Goal: Information Seeking & Learning: Learn about a topic

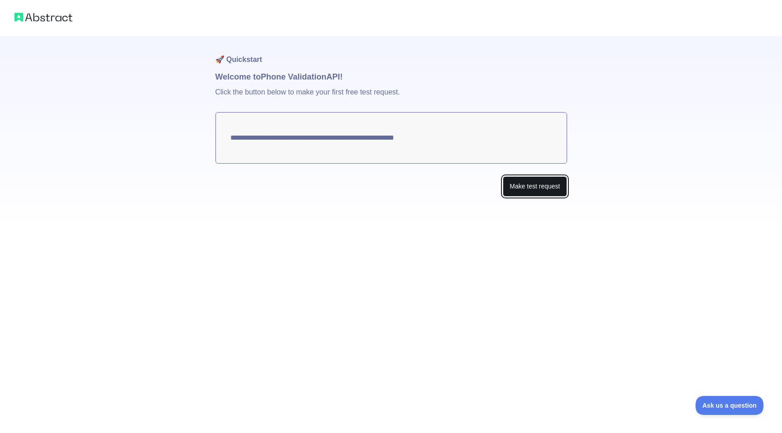
click at [523, 187] on button "Make test request" at bounding box center [535, 186] width 64 height 20
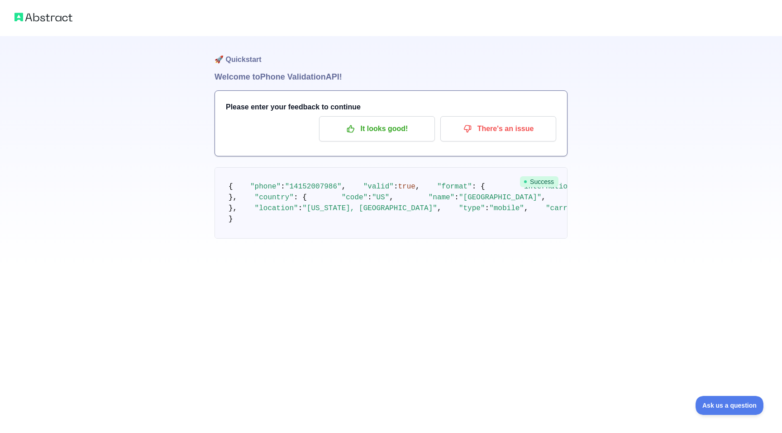
click at [38, 21] on img at bounding box center [43, 17] width 58 height 13
click at [535, 175] on pre "{ "phone" : "[PHONE_NUMBER]" , "valid" : true , "format" : { "international" : …" at bounding box center [390, 202] width 353 height 71
click at [420, 130] on p "It looks good!" at bounding box center [377, 128] width 102 height 15
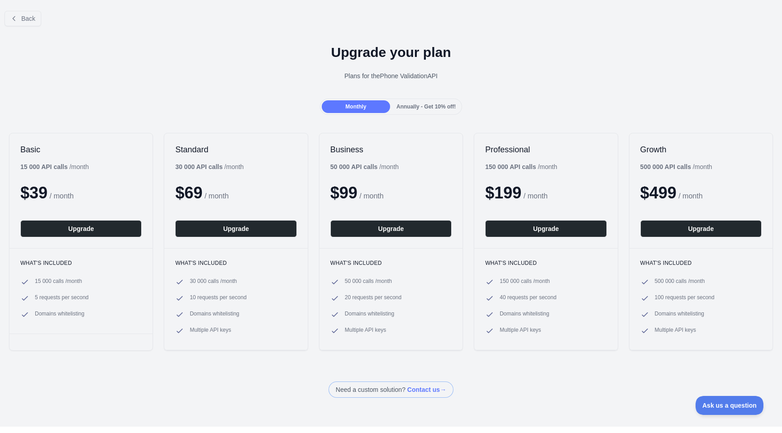
click at [411, 104] on span "Annually - Get 10% off!" at bounding box center [425, 107] width 59 height 6
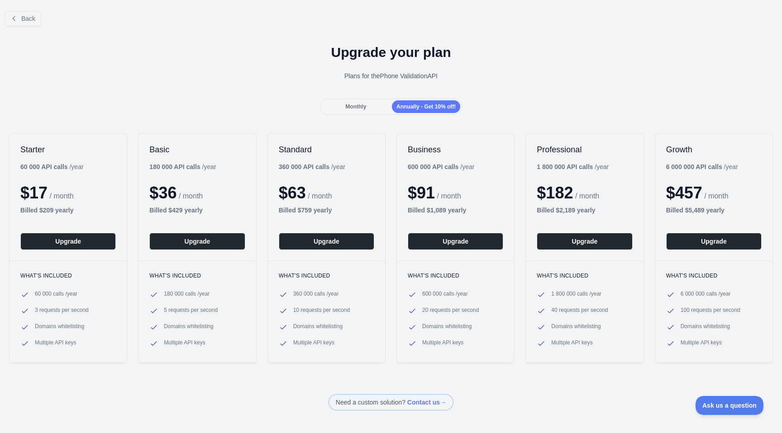
click at [371, 108] on div "Monthly" at bounding box center [356, 106] width 68 height 13
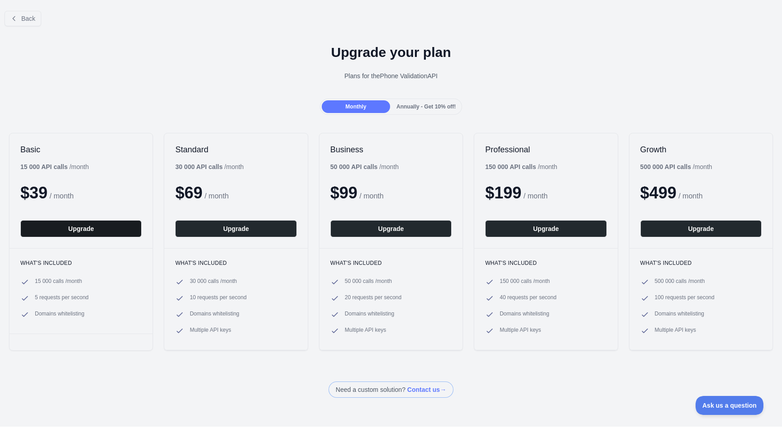
click at [104, 227] on button "Upgrade" at bounding box center [80, 228] width 121 height 17
click at [73, 166] on div "15 000 API calls / month" at bounding box center [54, 166] width 68 height 9
copy div "15 000 API calls / month"
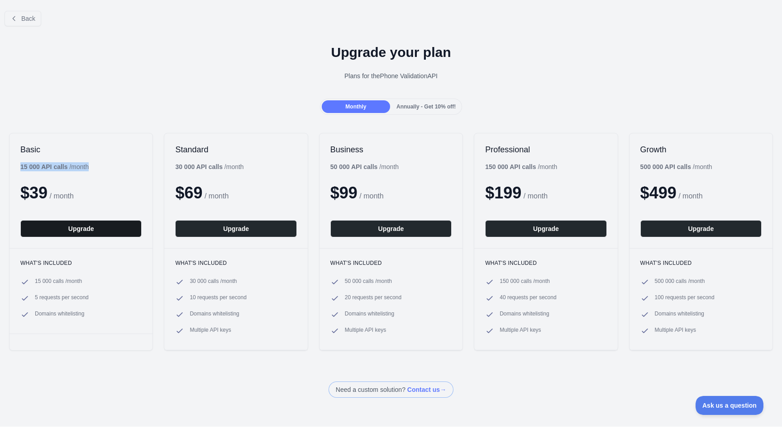
click at [91, 231] on button "Upgrade" at bounding box center [80, 228] width 121 height 17
click at [381, 55] on h1 "Upgrade your plan" at bounding box center [390, 52] width 767 height 16
click at [15, 24] on button "Back" at bounding box center [23, 18] width 37 height 15
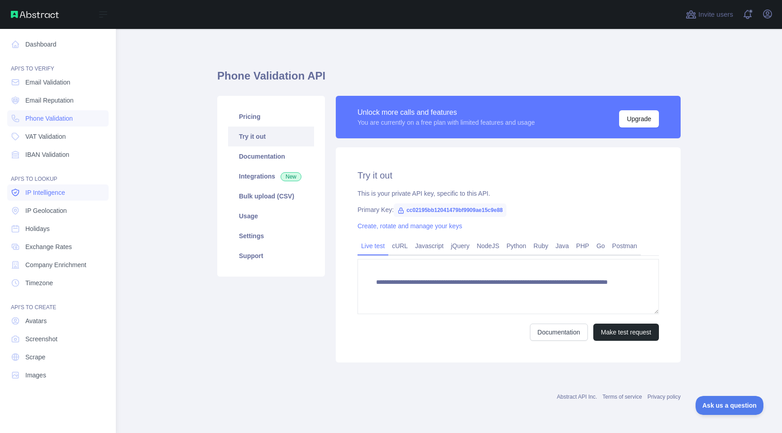
click at [38, 197] on link "IP Intelligence" at bounding box center [57, 193] width 101 height 16
click at [46, 119] on span "Phone Validation" at bounding box center [49, 118] width 48 height 9
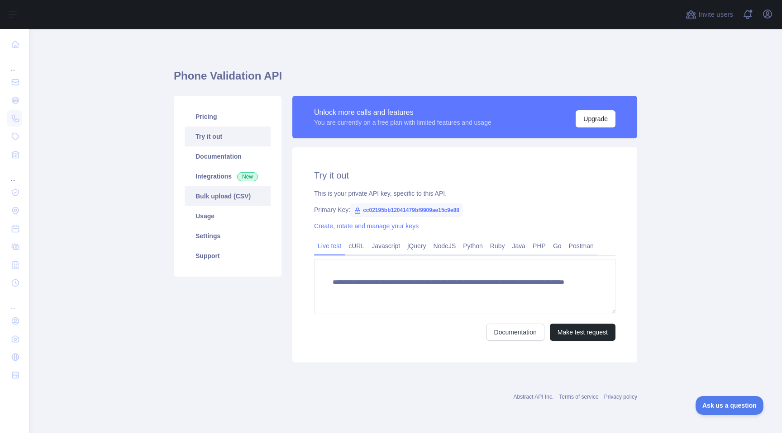
click at [229, 197] on link "Bulk upload (CSV)" at bounding box center [228, 196] width 86 height 20
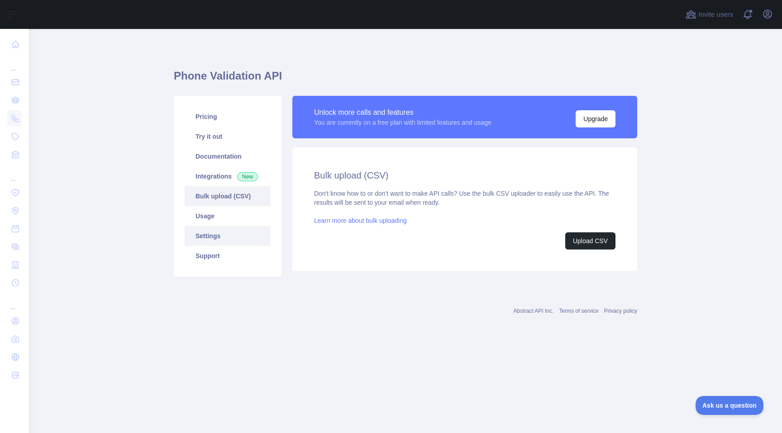
click at [224, 244] on link "Settings" at bounding box center [228, 236] width 86 height 20
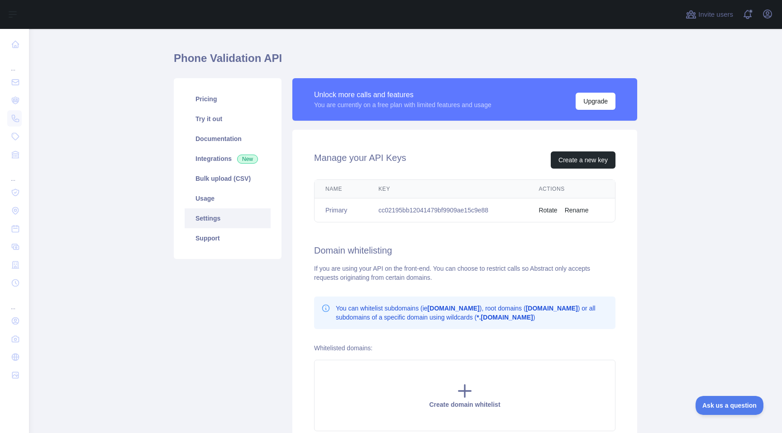
scroll to position [18, 0]
click at [212, 236] on link "Support" at bounding box center [228, 238] width 86 height 20
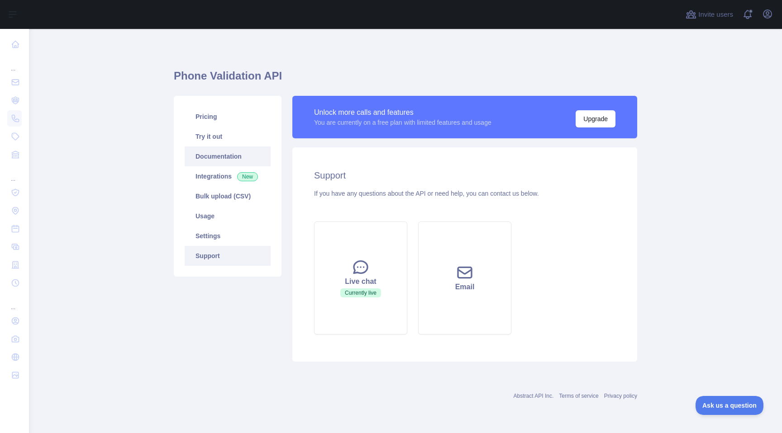
click at [218, 156] on link "Documentation" at bounding box center [228, 157] width 86 height 20
click at [227, 133] on link "Try it out" at bounding box center [228, 137] width 86 height 20
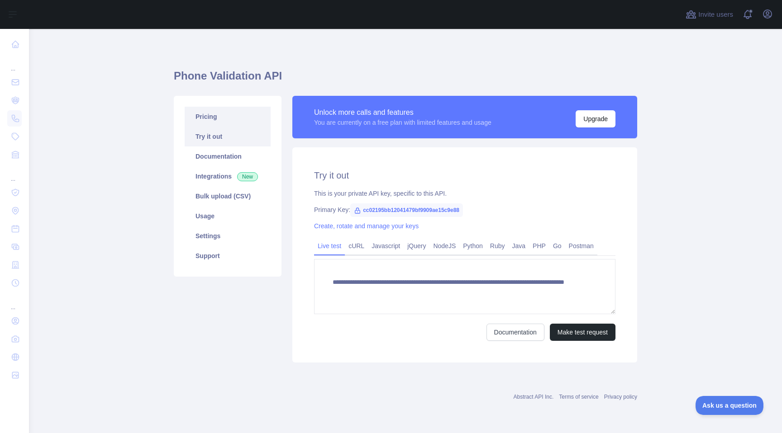
click at [226, 114] on link "Pricing" at bounding box center [228, 117] width 86 height 20
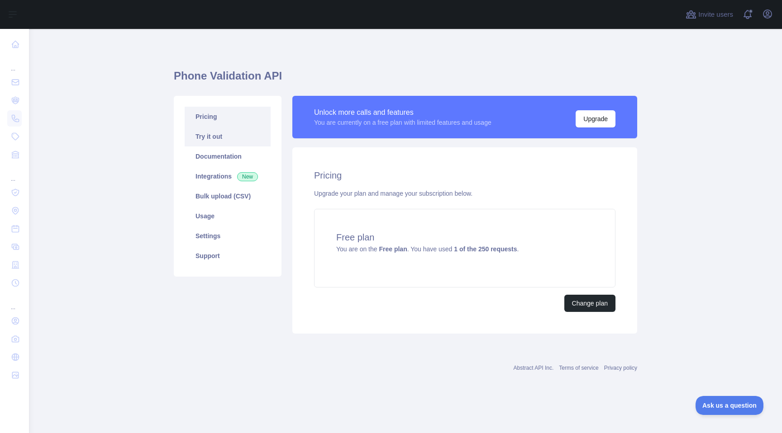
click at [244, 144] on link "Try it out" at bounding box center [228, 137] width 86 height 20
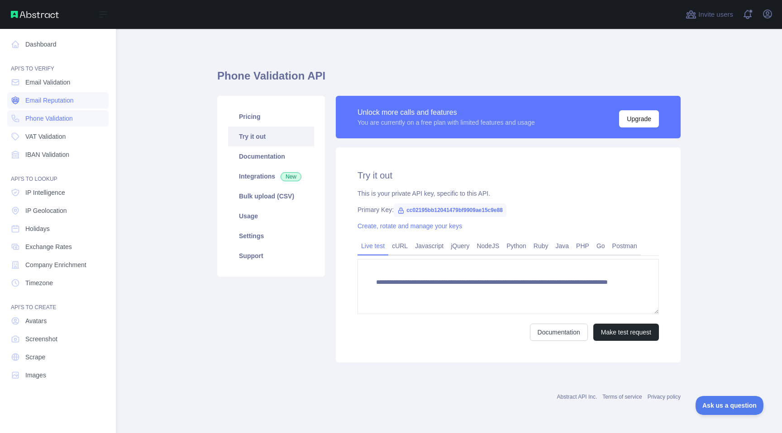
click at [33, 92] on link "Email Reputation" at bounding box center [57, 100] width 101 height 16
click at [43, 82] on span "Email Validation" at bounding box center [47, 82] width 45 height 9
click at [45, 157] on span "IBAN Validation" at bounding box center [47, 154] width 44 height 9
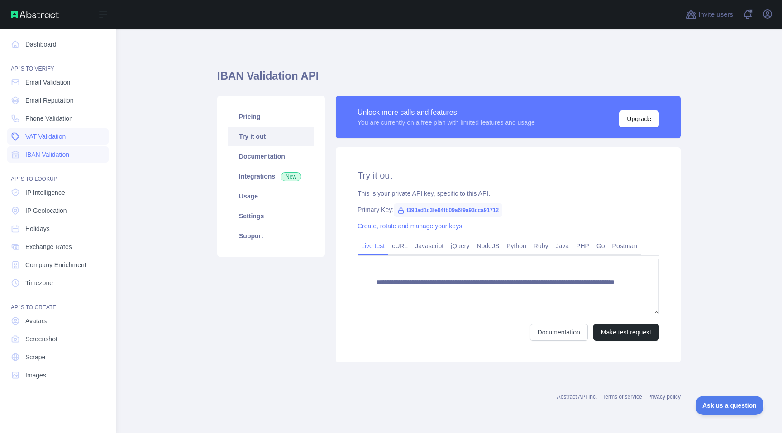
click at [56, 135] on span "VAT Validation" at bounding box center [45, 136] width 40 height 9
click at [60, 119] on span "Phone Validation" at bounding box center [49, 118] width 48 height 9
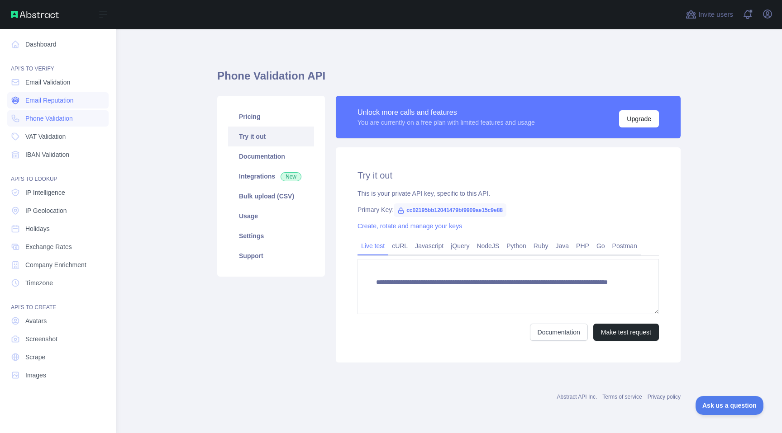
click at [61, 101] on span "Email Reputation" at bounding box center [49, 100] width 48 height 9
click at [63, 90] on link "Email Validation" at bounding box center [57, 82] width 101 height 16
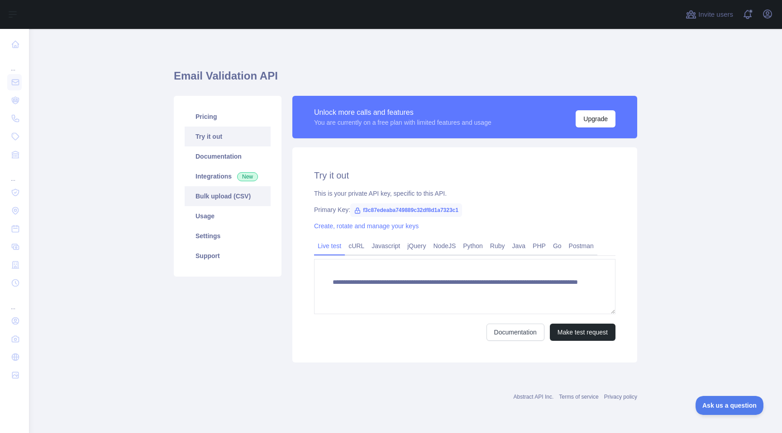
click at [221, 189] on link "Bulk upload (CSV)" at bounding box center [228, 196] width 86 height 20
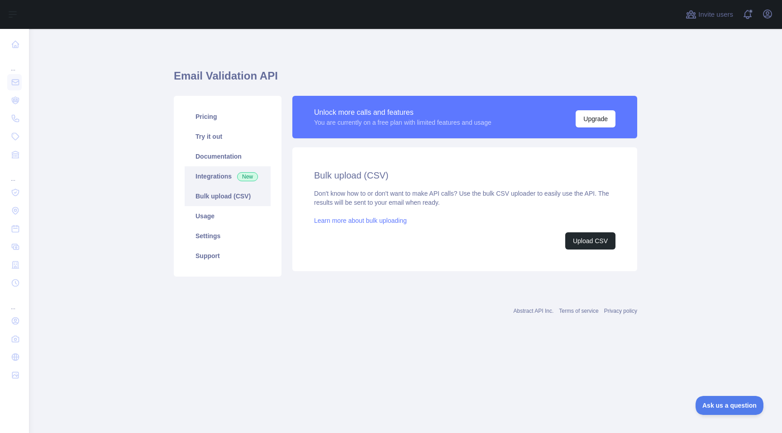
click at [221, 179] on link "Integrations New" at bounding box center [228, 177] width 86 height 20
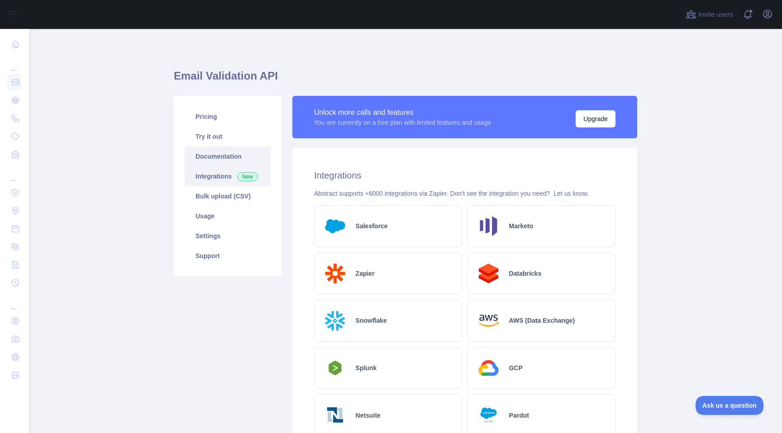
click at [213, 161] on link "Documentation" at bounding box center [228, 157] width 86 height 20
